Goal: Check status: Check status

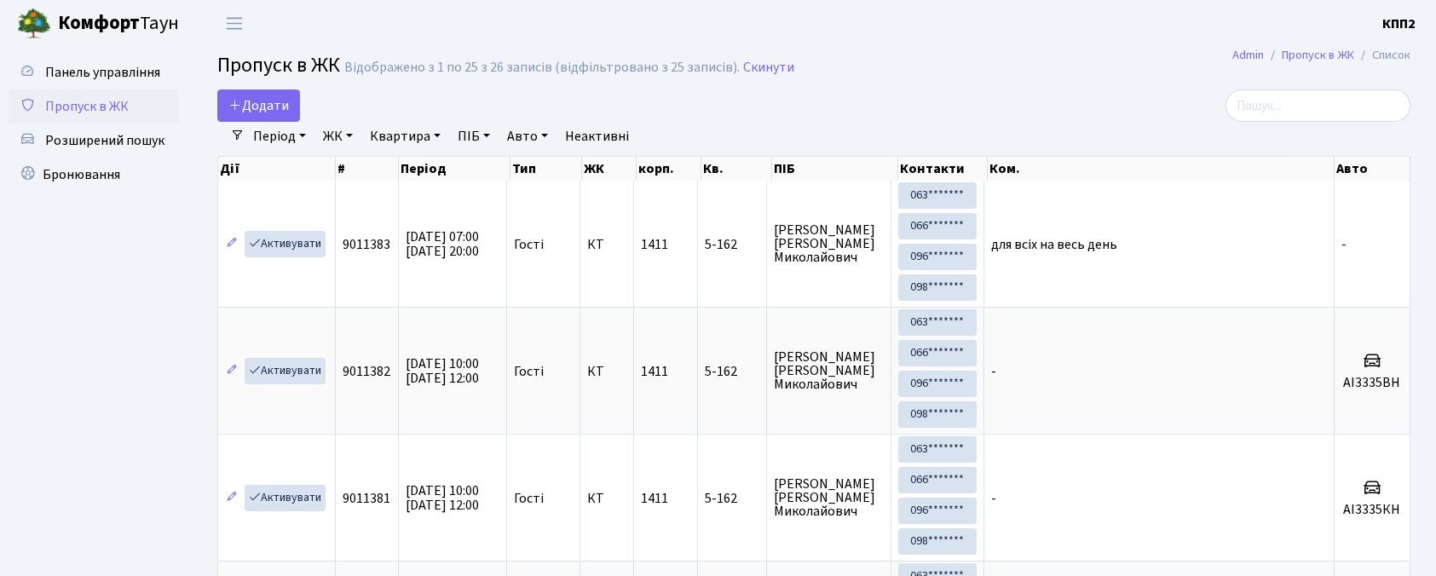
select select "25"
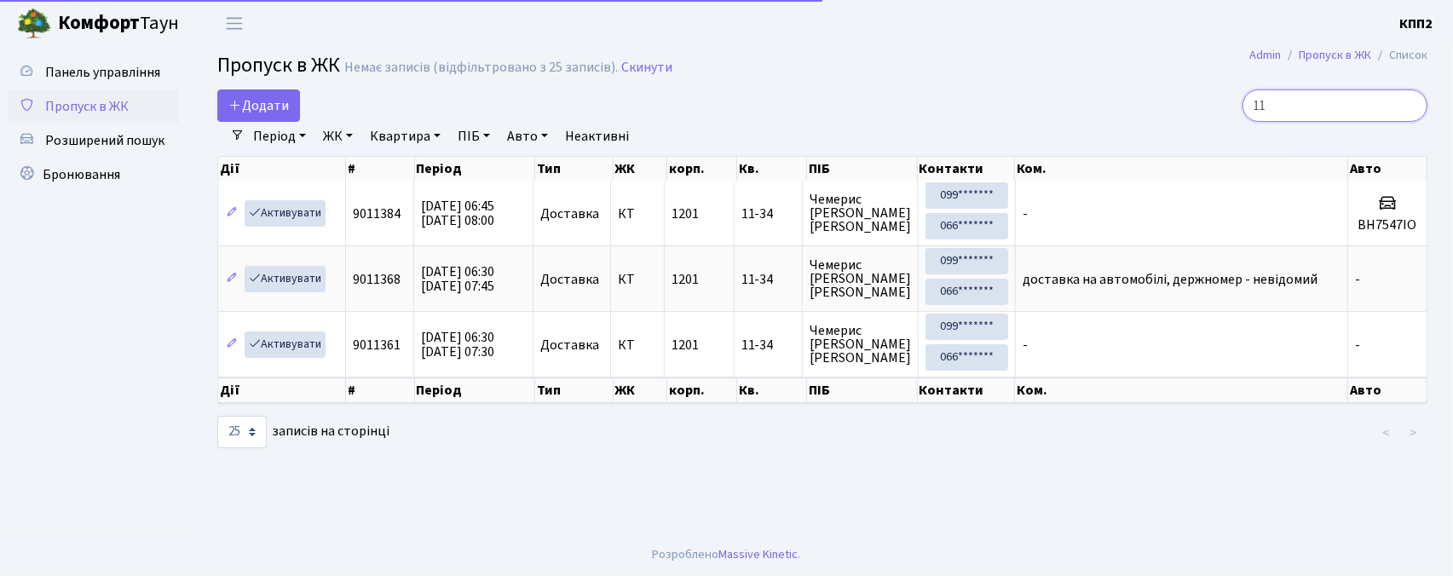
type input "1"
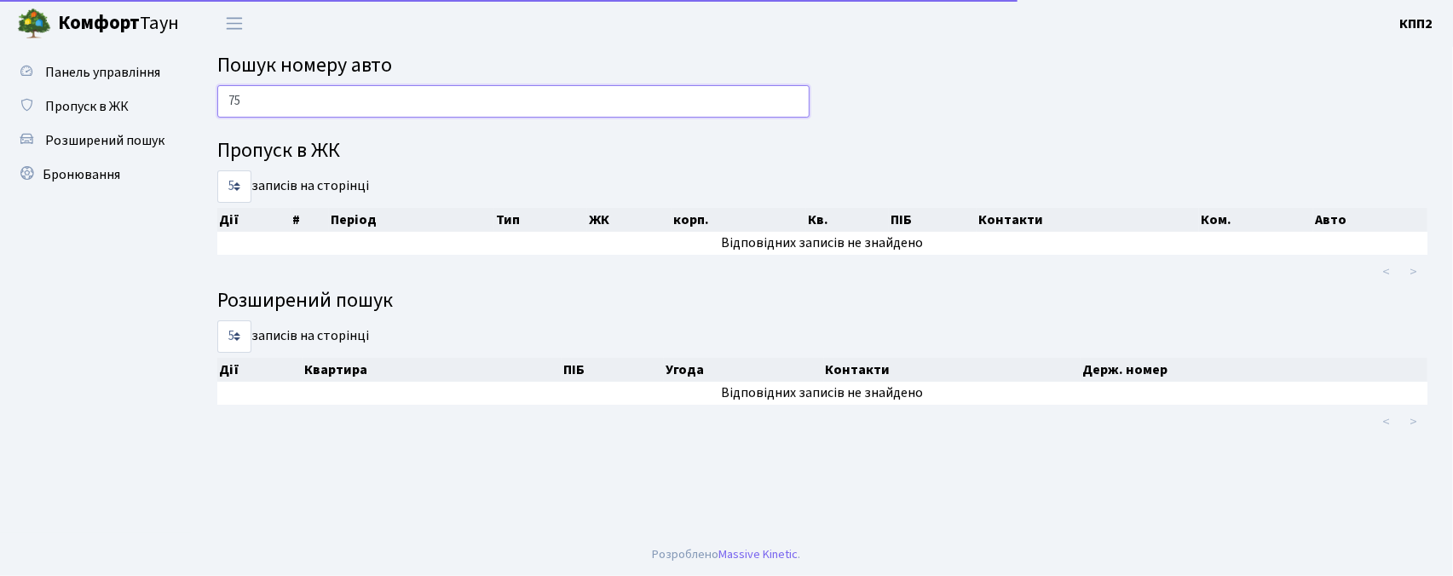
type input "7"
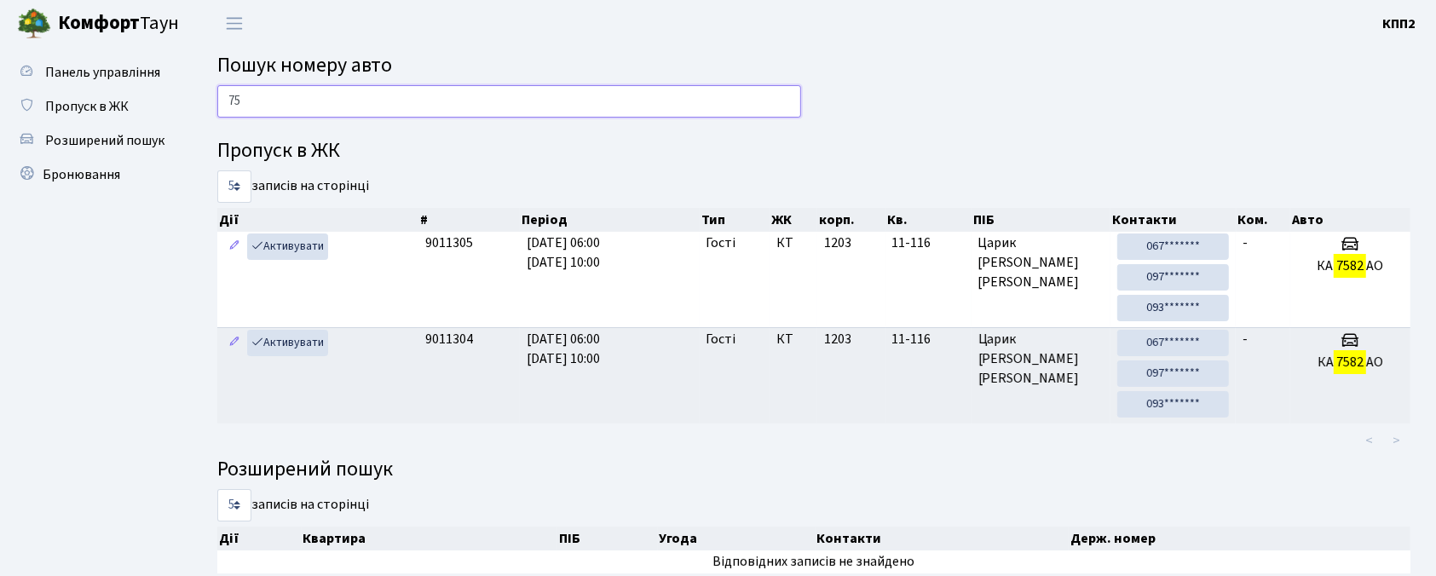
type input "7"
